Goal: Find contact information: Find contact information

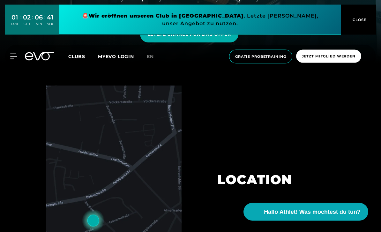
scroll to position [169, 0]
click at [90, 201] on img at bounding box center [113, 182] width 135 height 193
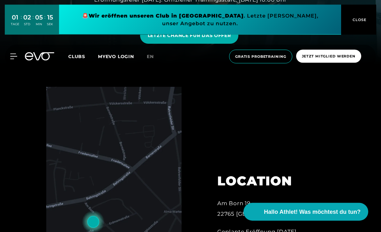
scroll to position [168, 0]
click at [274, 55] on span "Gratis Probetraining" at bounding box center [260, 56] width 51 height 5
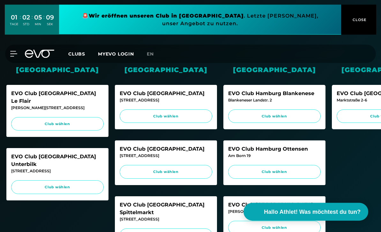
scroll to position [144, 0]
click at [303, 172] on span "Club wählen" at bounding box center [274, 171] width 80 height 5
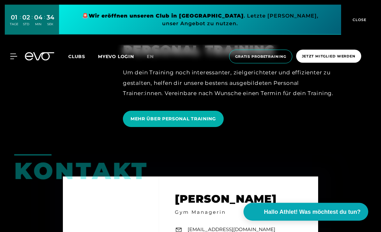
scroll to position [1515, 0]
click at [133, 122] on span "MEHR ÜBER PERSONAL TRAINING" at bounding box center [174, 119] width 86 height 7
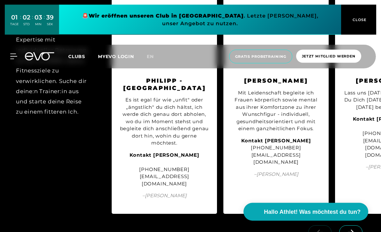
scroll to position [1263, 0]
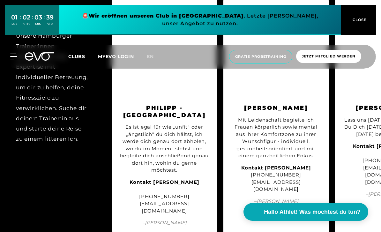
click at [175, 155] on div "Es ist egal für wie „unfit" oder „ängstlich" du dich hältst, ich werde dich gen…" at bounding box center [164, 148] width 89 height 50
click at [182, 219] on span "– [PERSON_NAME]" at bounding box center [164, 222] width 89 height 7
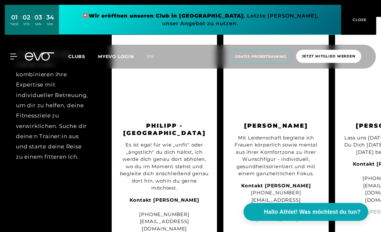
scroll to position [0, 0]
click at [183, 197] on strong "Kontakt [PERSON_NAME]" at bounding box center [165, 200] width 70 height 6
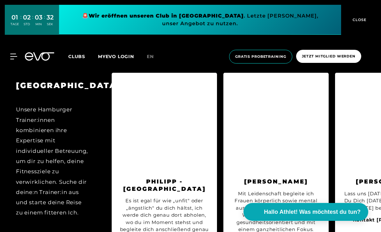
scroll to position [1185, 0]
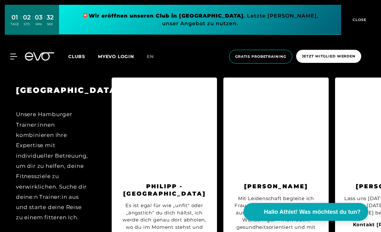
click at [186, 144] on img at bounding box center [164, 131] width 89 height 89
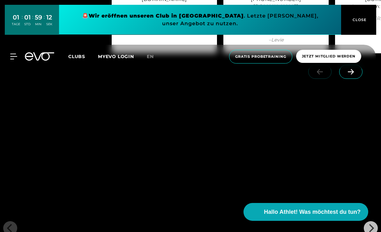
scroll to position [0, 0]
